Goal: Find specific page/section: Find specific page/section

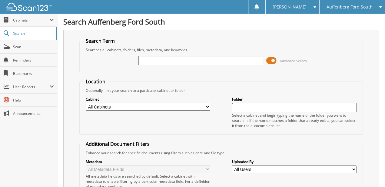
click at [174, 60] on input "text" at bounding box center [200, 60] width 124 height 9
type input "146683"
click at [270, 64] on span at bounding box center [271, 60] width 10 height 9
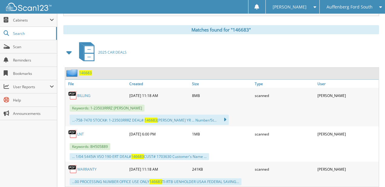
drag, startPoint x: 155, startPoint y: 74, endPoint x: 154, endPoint y: 129, distance: 54.8
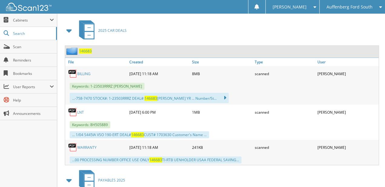
scroll to position [121, 0]
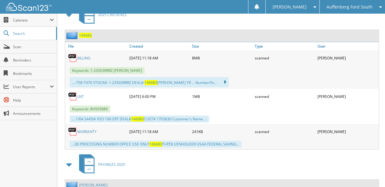
drag, startPoint x: 208, startPoint y: 78, endPoint x: 208, endPoint y: 93, distance: 15.4
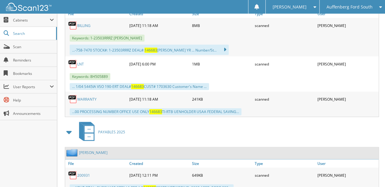
drag, startPoint x: 174, startPoint y: 109, endPoint x: 170, endPoint y: 154, distance: 45.6
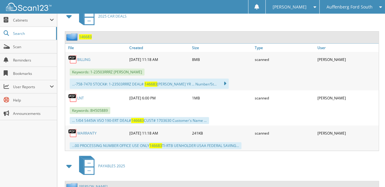
drag, startPoint x: 141, startPoint y: 120, endPoint x: 132, endPoint y: 35, distance: 85.8
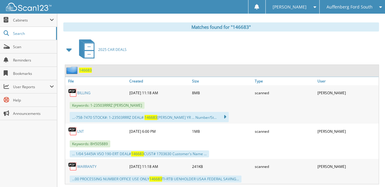
drag, startPoint x: 126, startPoint y: 143, endPoint x: 124, endPoint y: 156, distance: 13.5
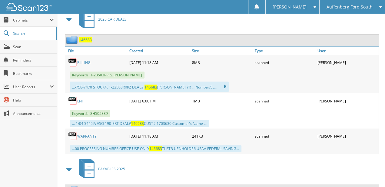
click at [84, 60] on link "BILLING" at bounding box center [83, 62] width 13 height 5
click at [347, 6] on span "Auffenberg Ford South" at bounding box center [349, 7] width 46 height 4
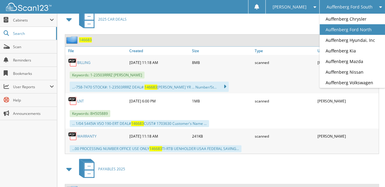
click at [355, 24] on link "Auffenberg Ford North" at bounding box center [351, 29] width 65 height 11
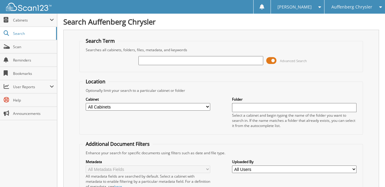
click at [163, 61] on input "text" at bounding box center [200, 60] width 124 height 9
type input "921304"
click at [270, 60] on span at bounding box center [271, 60] width 10 height 9
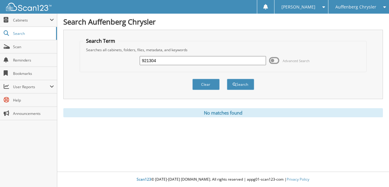
click at [169, 63] on input "921304" at bounding box center [203, 60] width 126 height 9
click at [227, 79] on button "Search" at bounding box center [240, 84] width 27 height 11
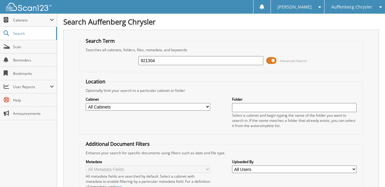
click at [274, 58] on span at bounding box center [271, 60] width 10 height 9
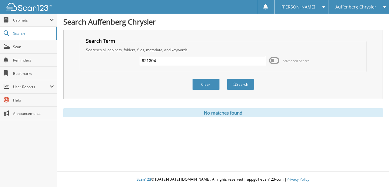
click at [368, 2] on div "Auffenberg Chrysler" at bounding box center [358, 7] width 55 height 14
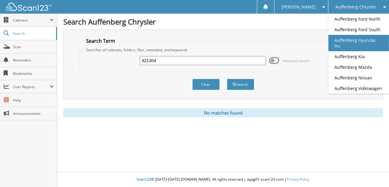
click at [366, 41] on link "Auffenberg Hyundai, Inc" at bounding box center [358, 43] width 61 height 16
